Goal: Communication & Community: Answer question/provide support

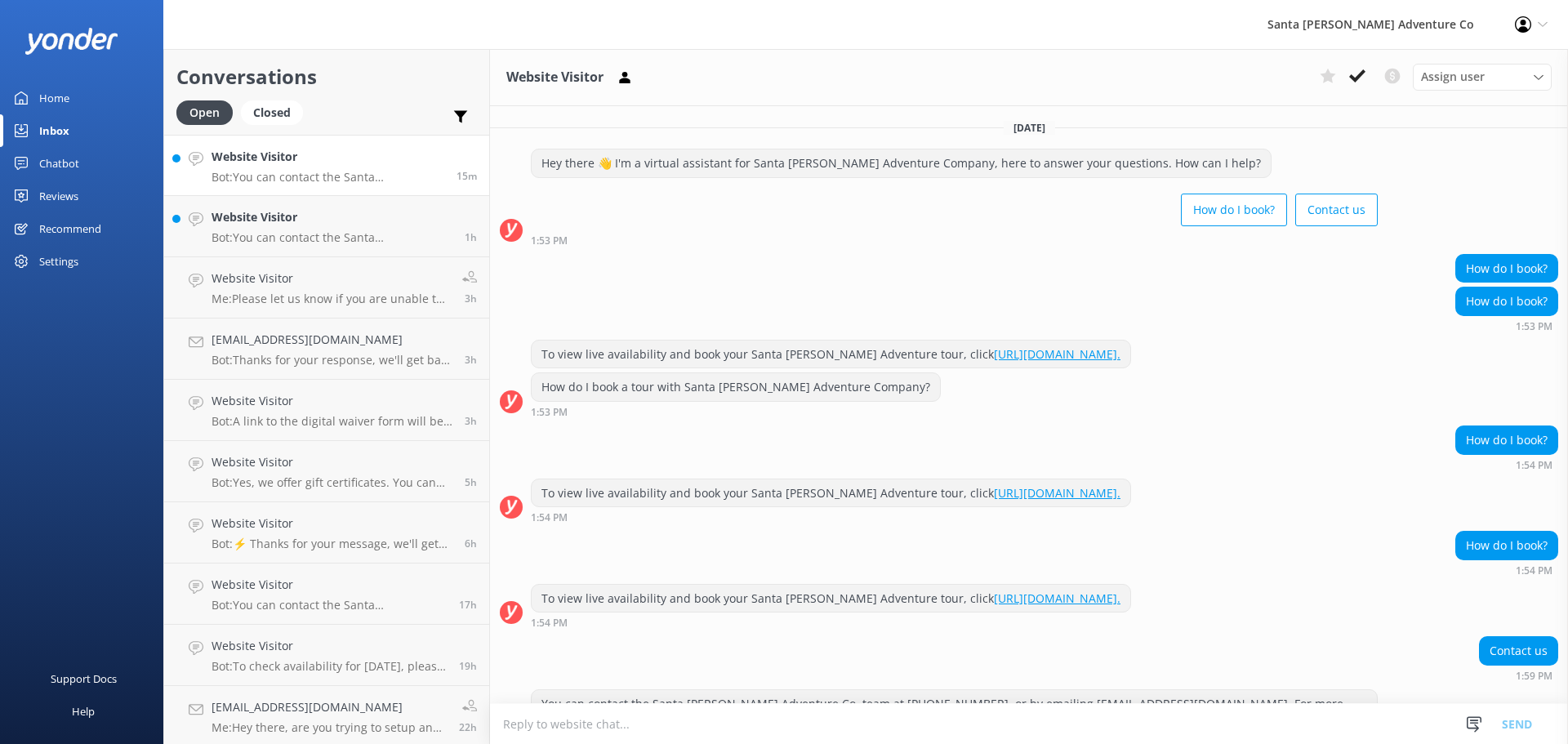
scroll to position [87, 0]
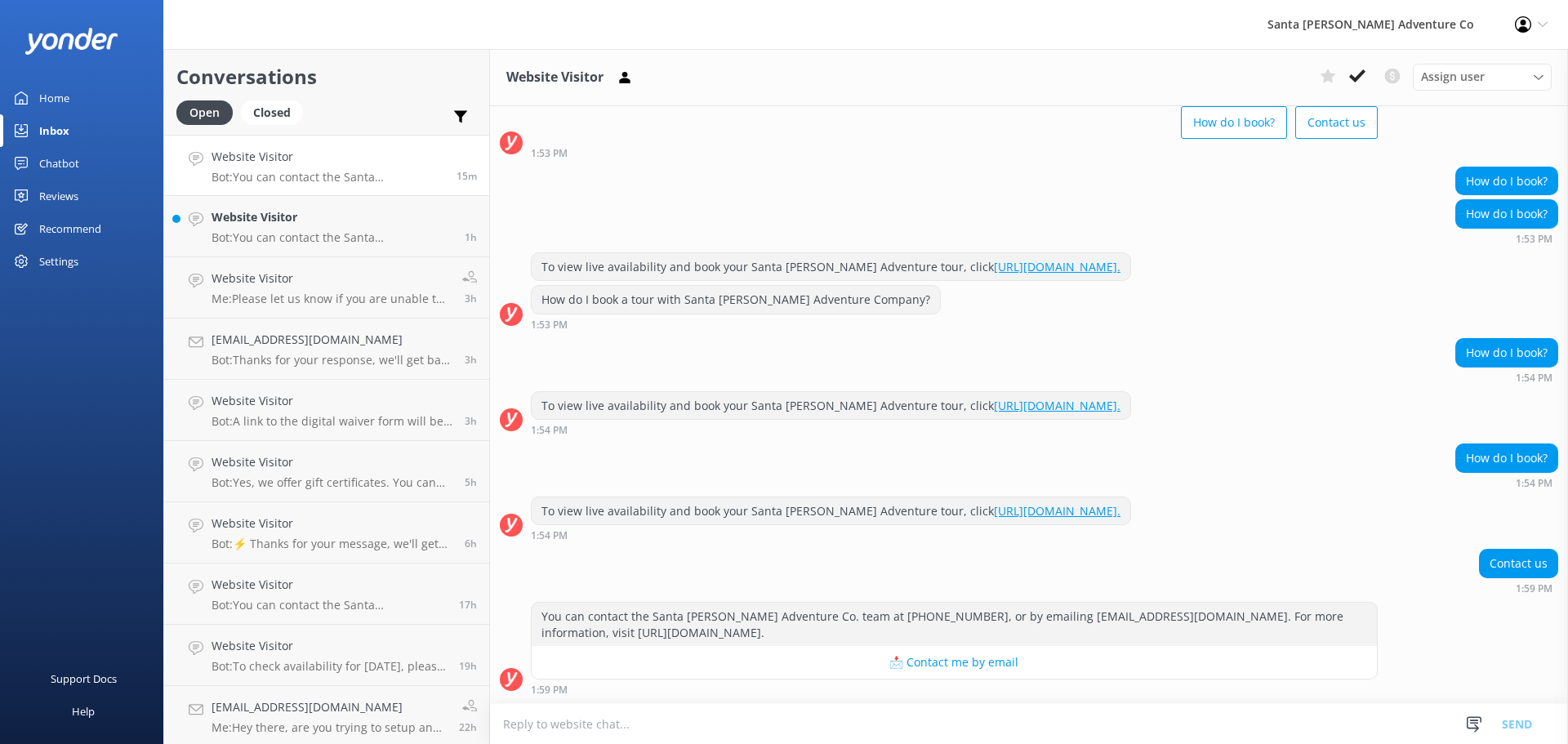
click at [266, 225] on h4 "Website Visitor" at bounding box center [331, 217] width 241 height 18
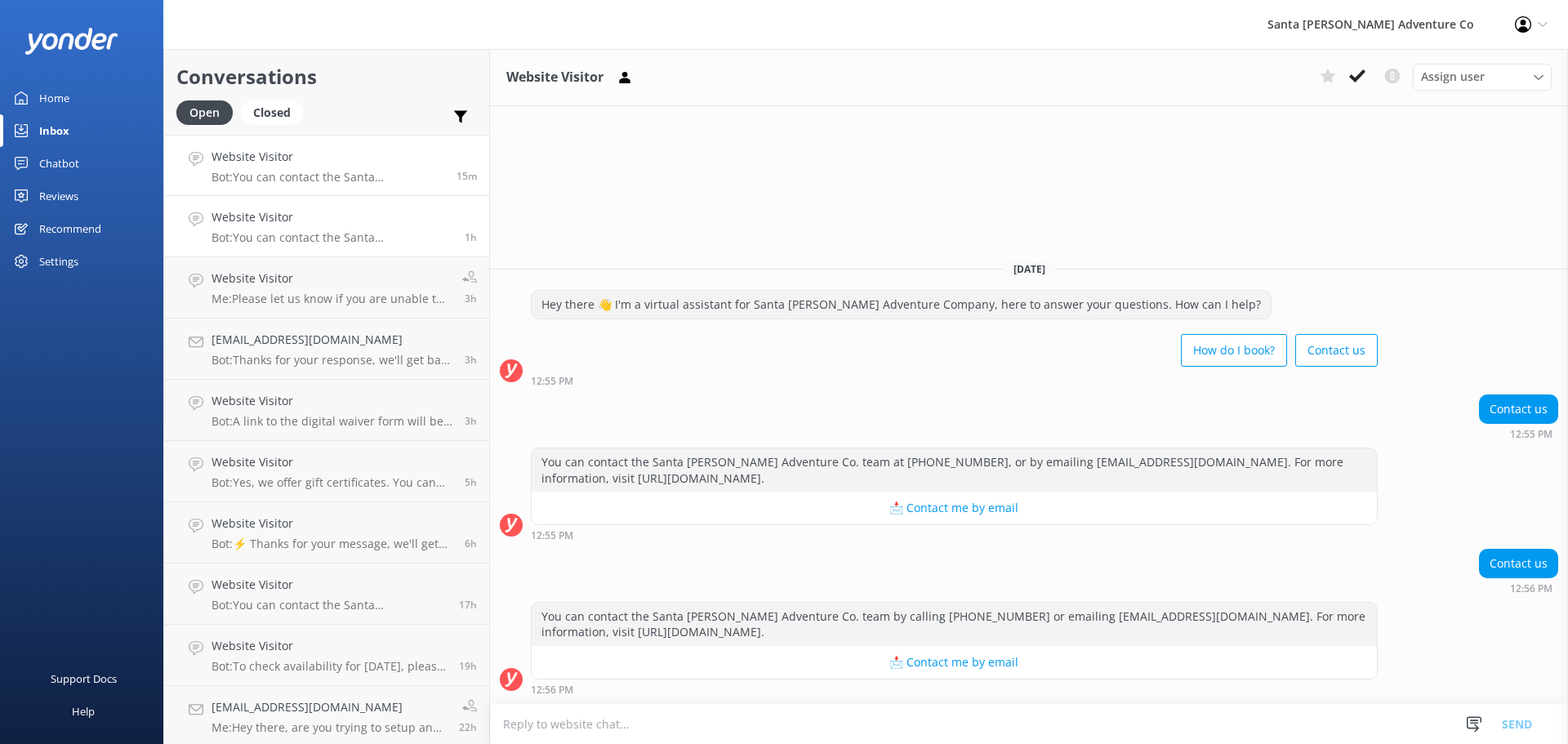
click at [280, 173] on p "Bot: You can contact the Santa [PERSON_NAME] Adventure Co. team at [PHONE_NUMBE…" at bounding box center [328, 178] width 232 height 15
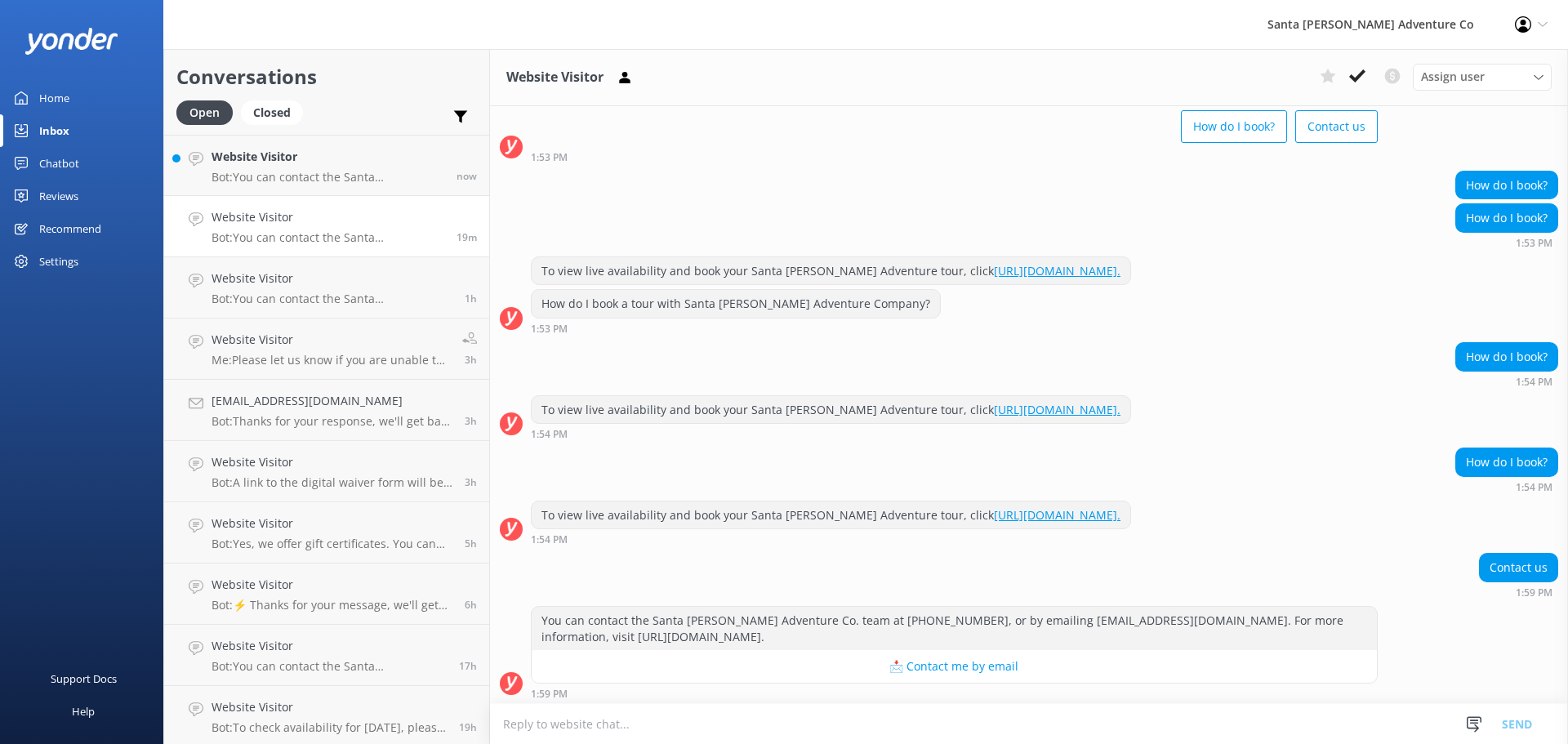
scroll to position [87, 0]
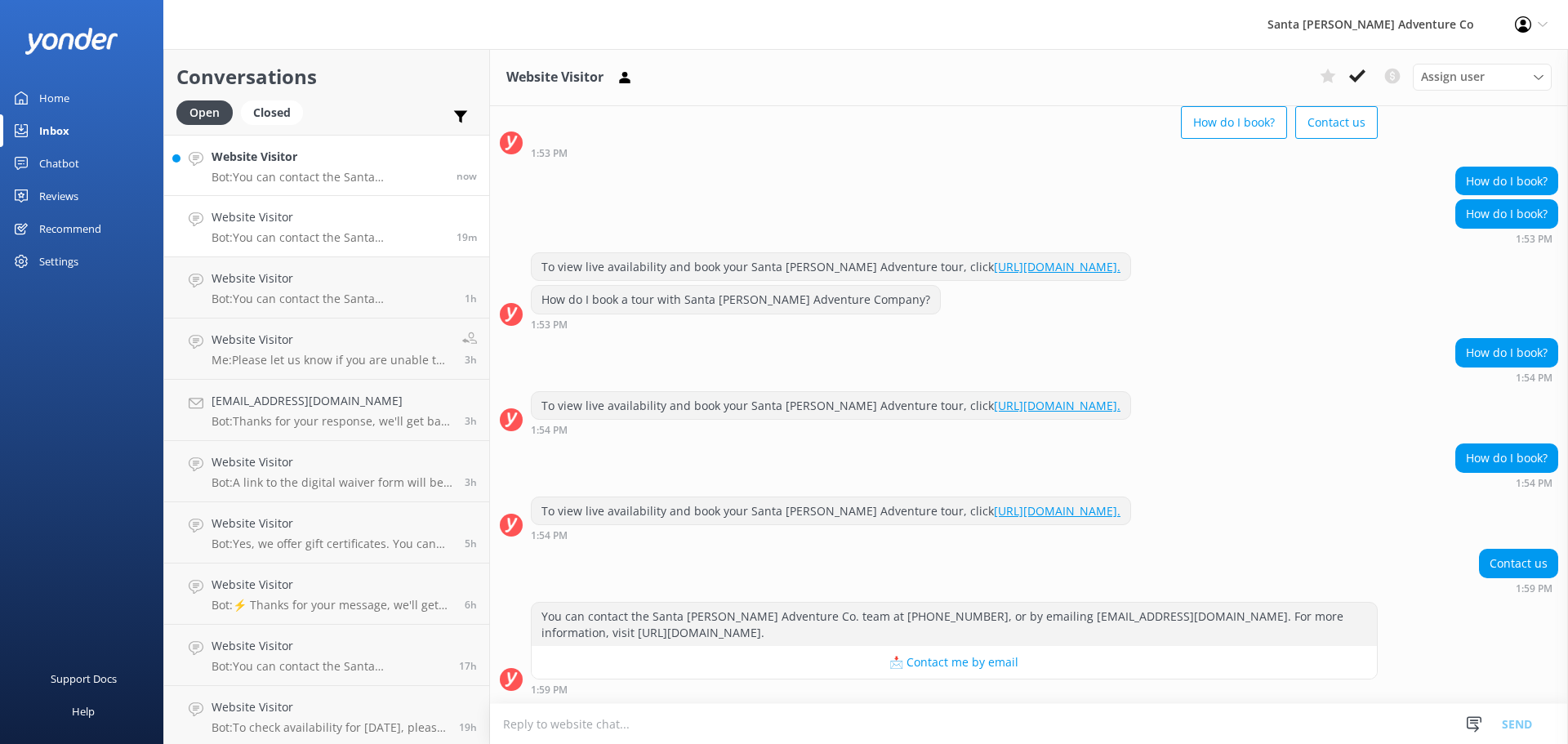
click at [253, 165] on h4 "Website Visitor" at bounding box center [328, 156] width 232 height 18
